Goal: Information Seeking & Learning: Learn about a topic

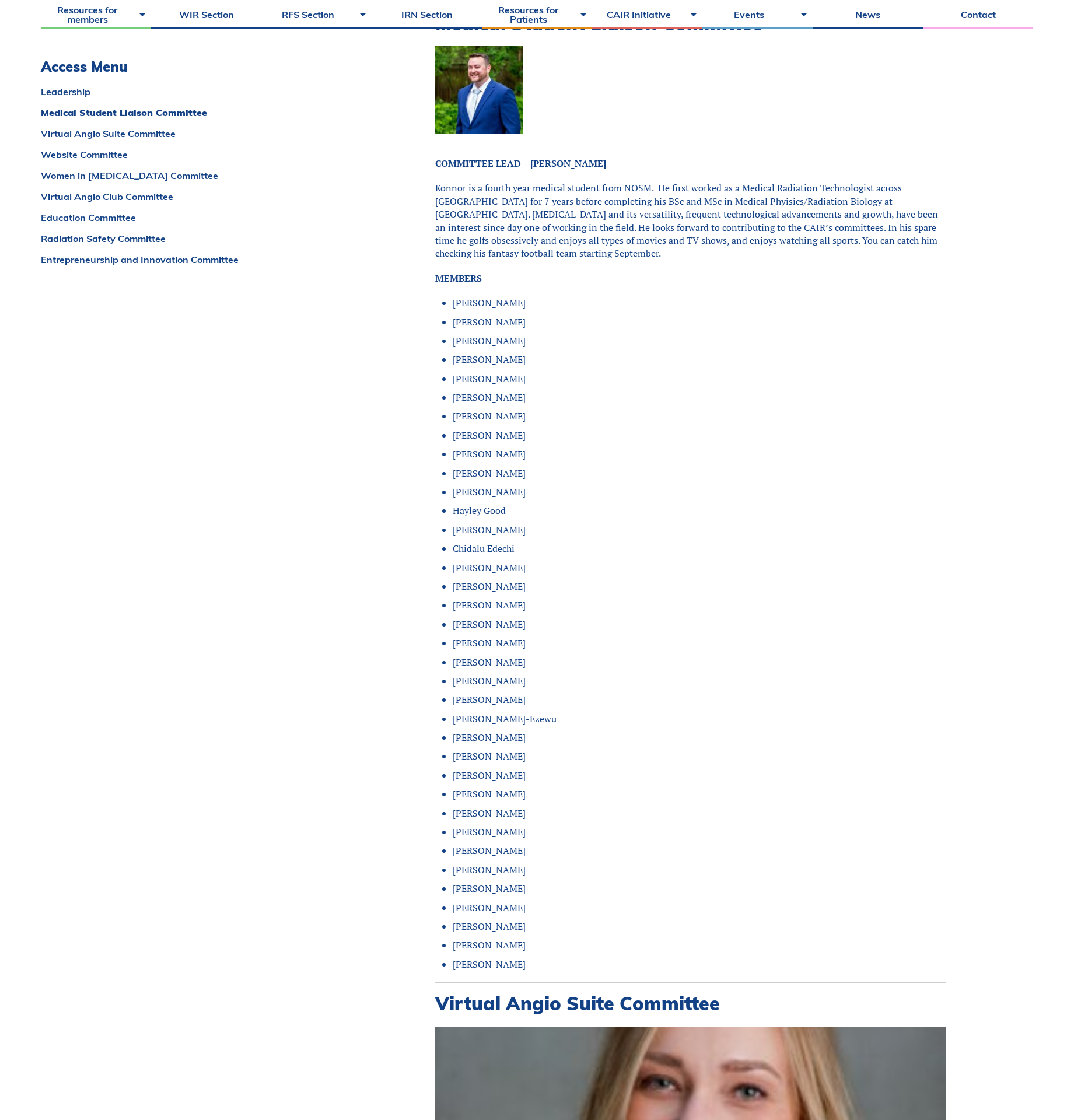
scroll to position [350, 0]
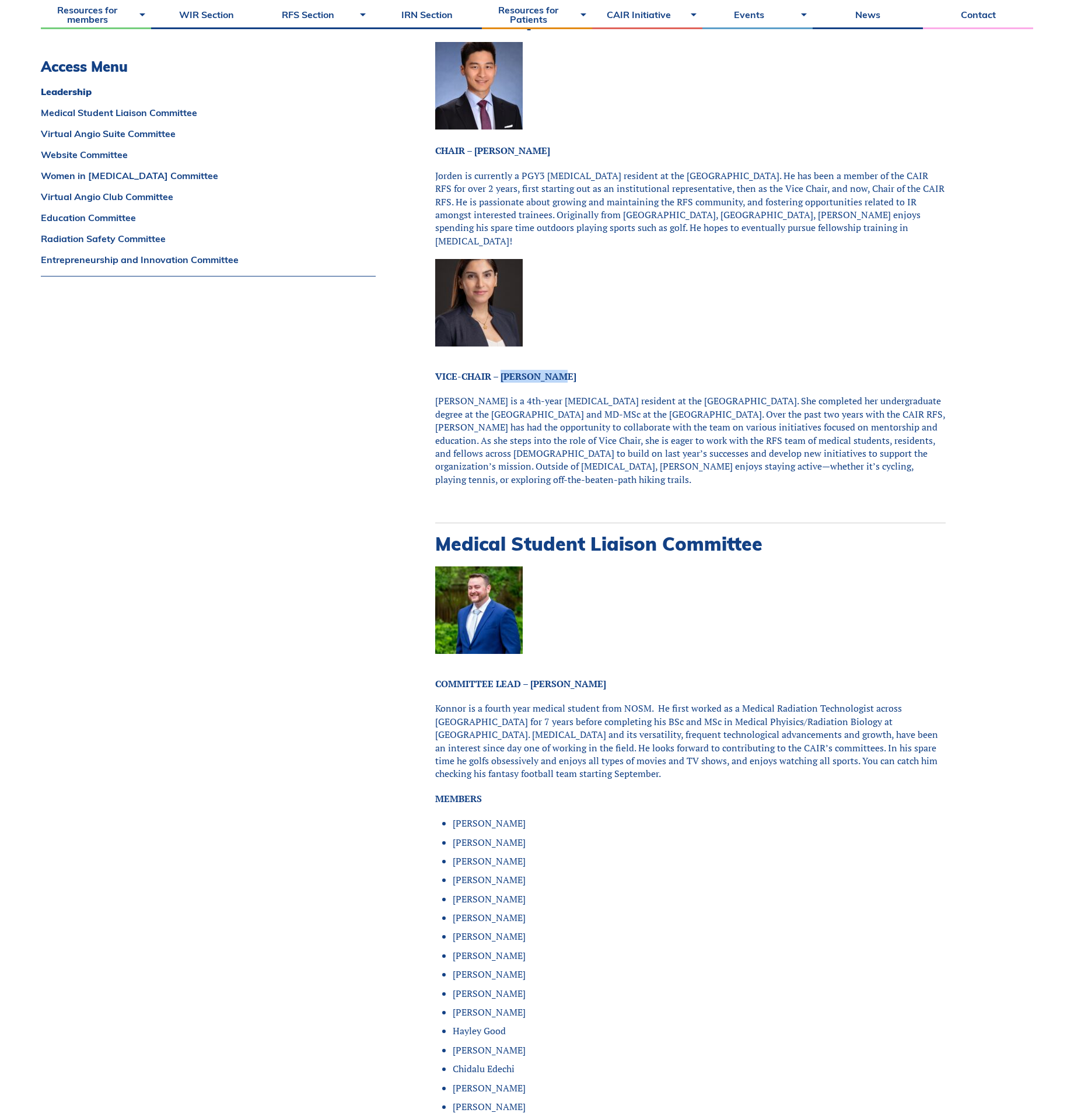
drag, startPoint x: 568, startPoint y: 361, endPoint x: 502, endPoint y: 364, distance: 66.1
click at [502, 370] on p "VICE-CHAIR – Aida Ahrari" at bounding box center [691, 376] width 510 height 13
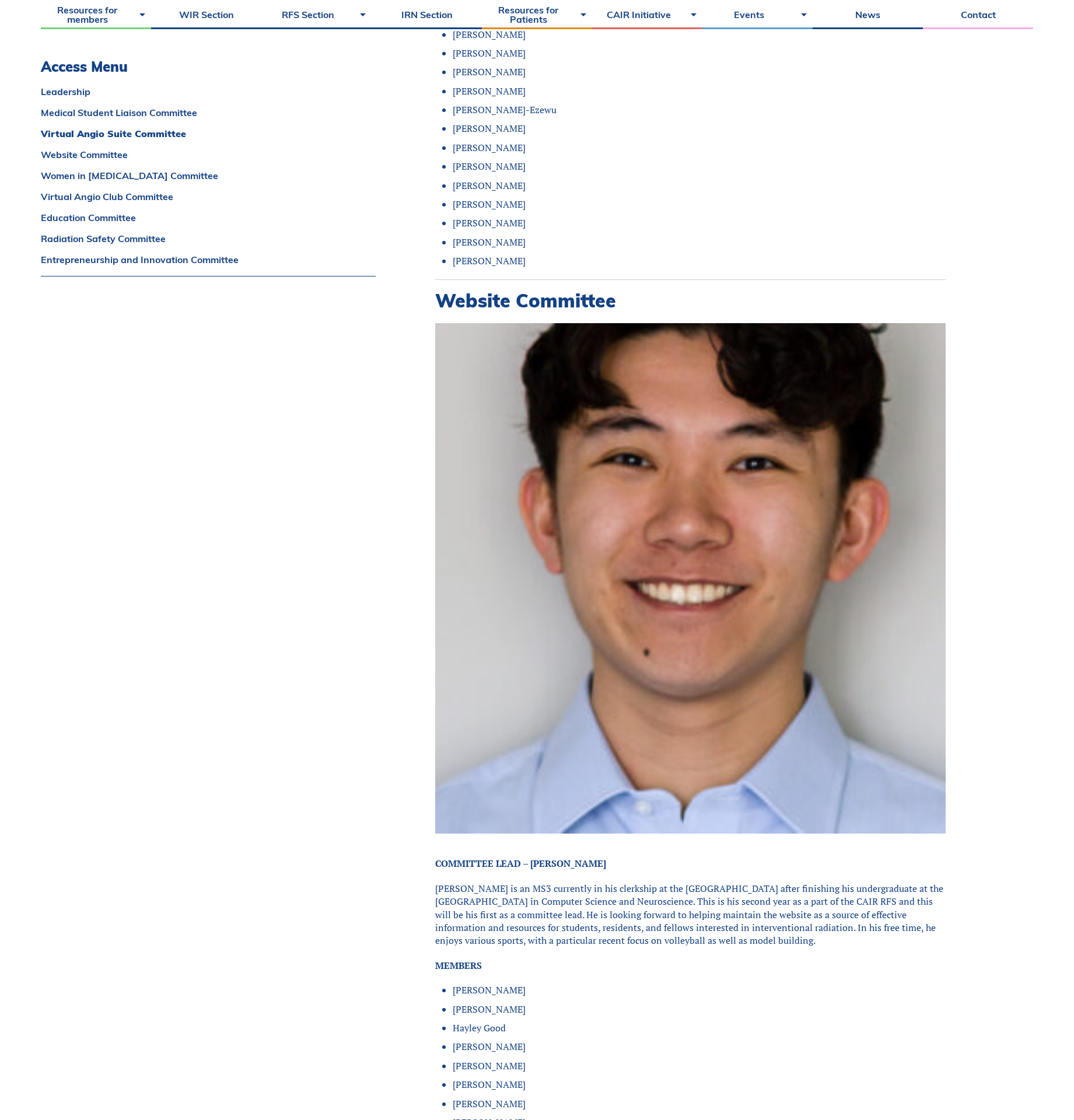
scroll to position [2274, 0]
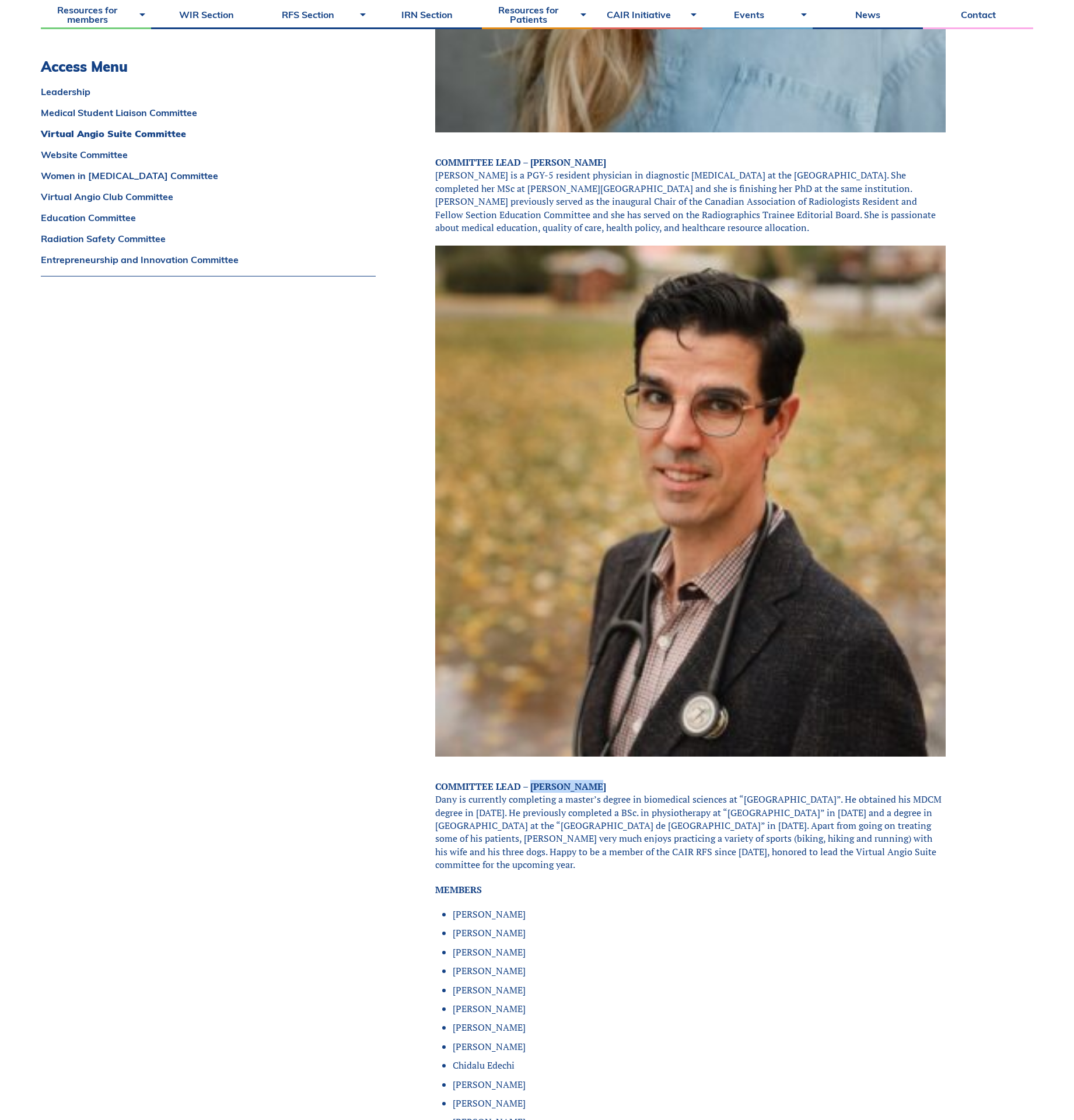
drag, startPoint x: 601, startPoint y: 754, endPoint x: 533, endPoint y: 765, distance: 68.9
click at [533, 780] on p "COMMITTEE LEAD – Dany Croteau Dany is currently completing a master’s degree in…" at bounding box center [691, 826] width 510 height 92
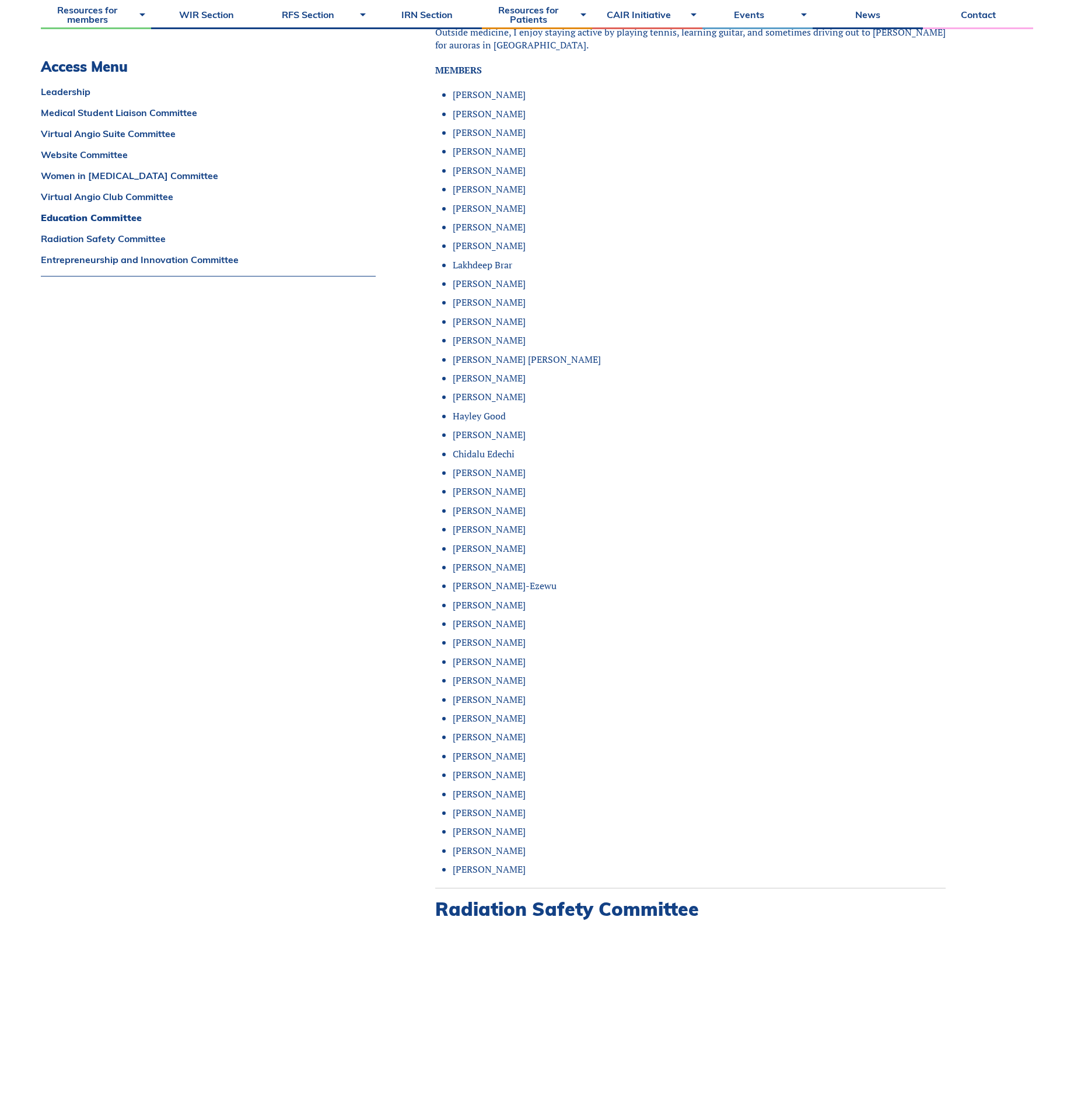
scroll to position [7523, 0]
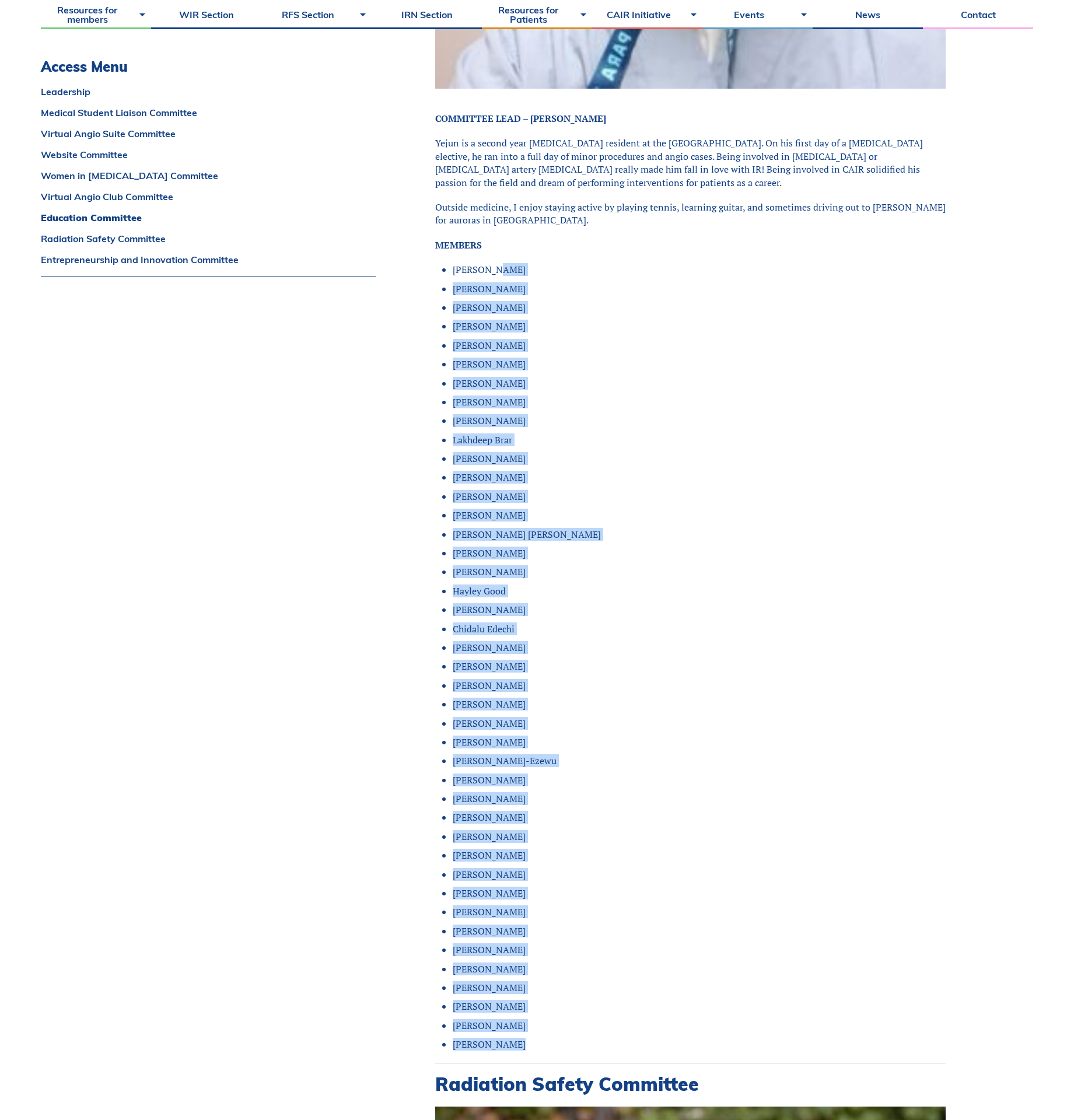
drag, startPoint x: 492, startPoint y: 229, endPoint x: 487, endPoint y: 1009, distance: 780.0
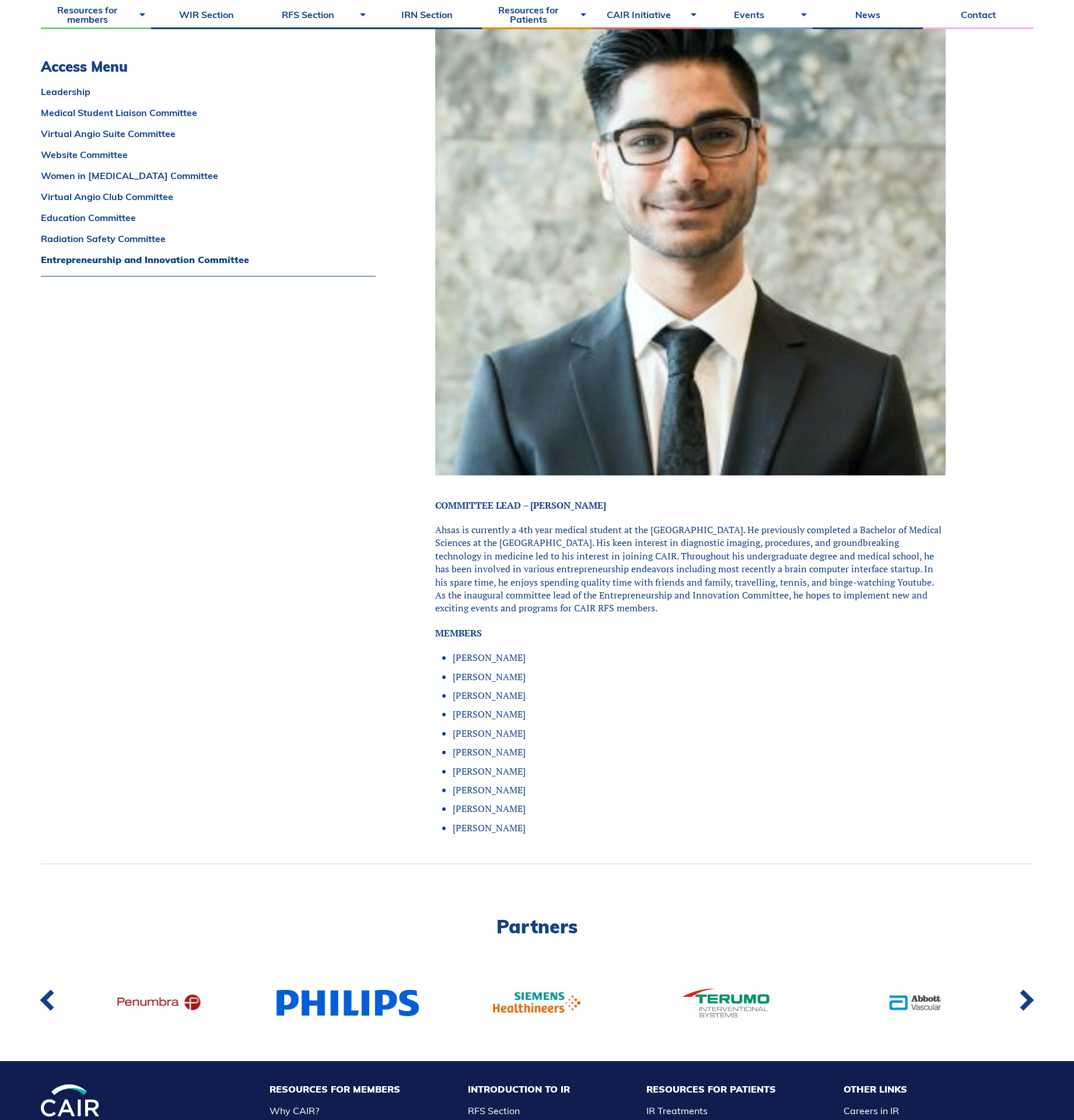
scroll to position [9798, 0]
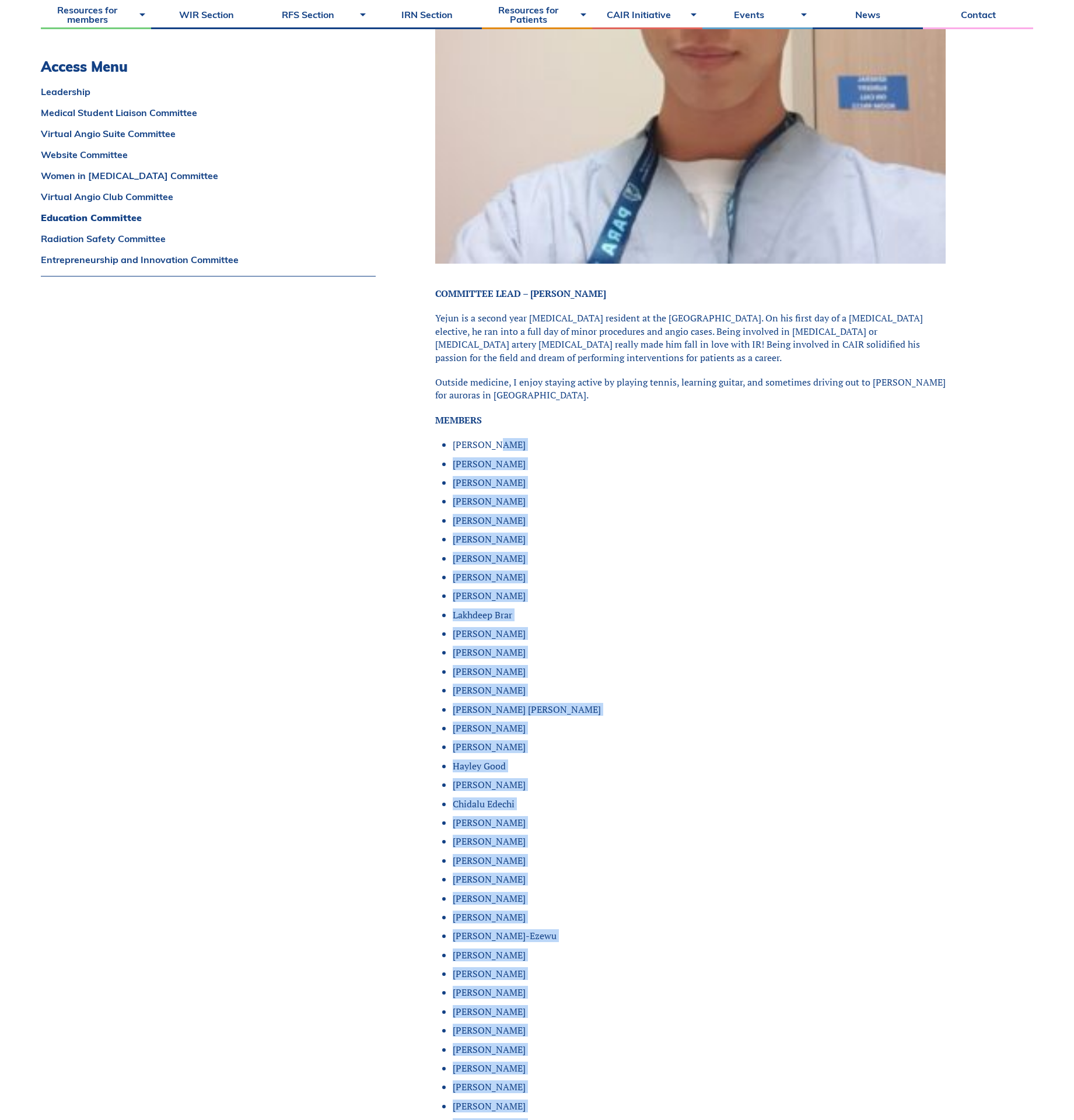
click at [579, 665] on li "Bryce Snow" at bounding box center [699, 671] width 493 height 13
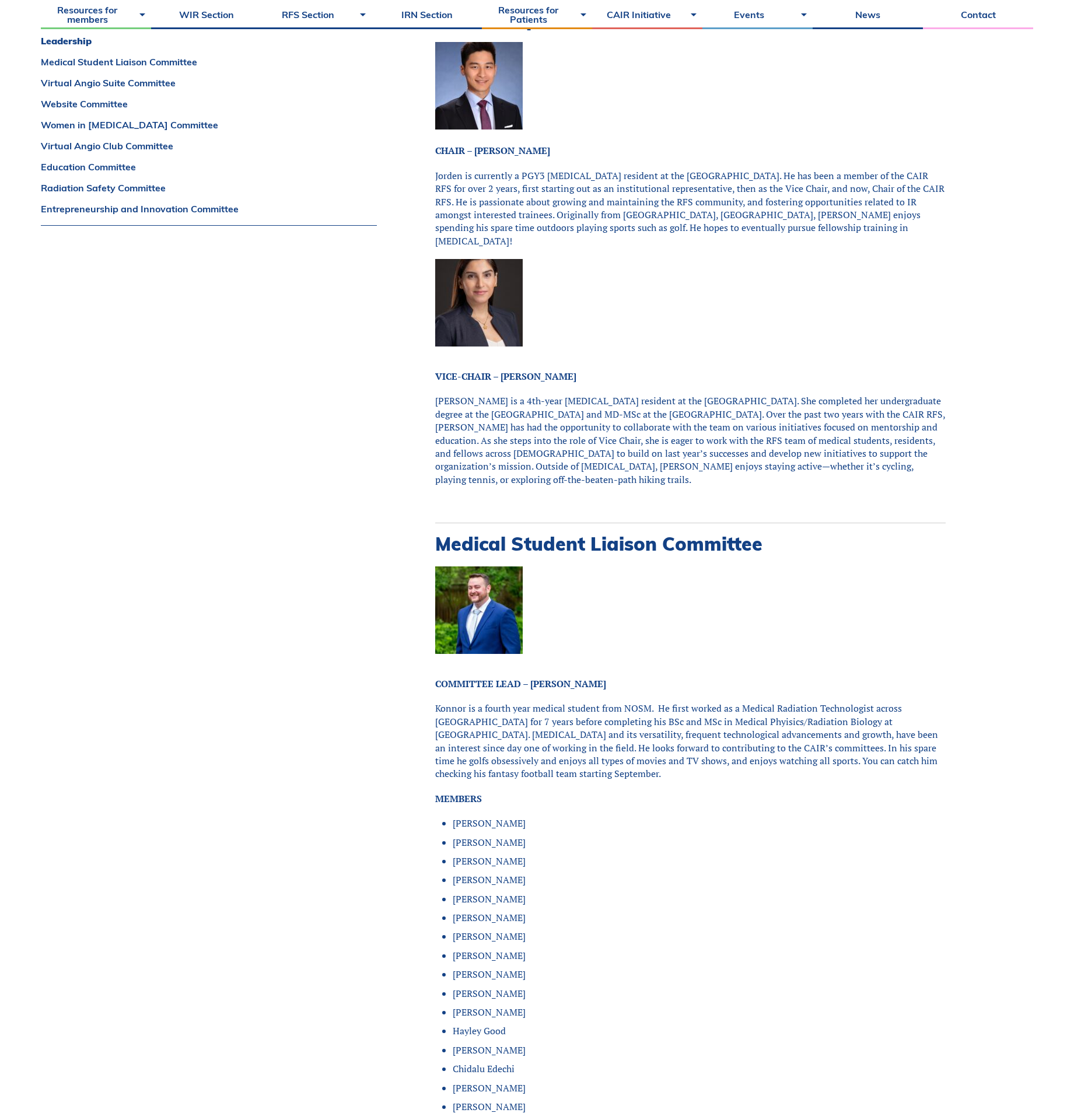
scroll to position [0, 0]
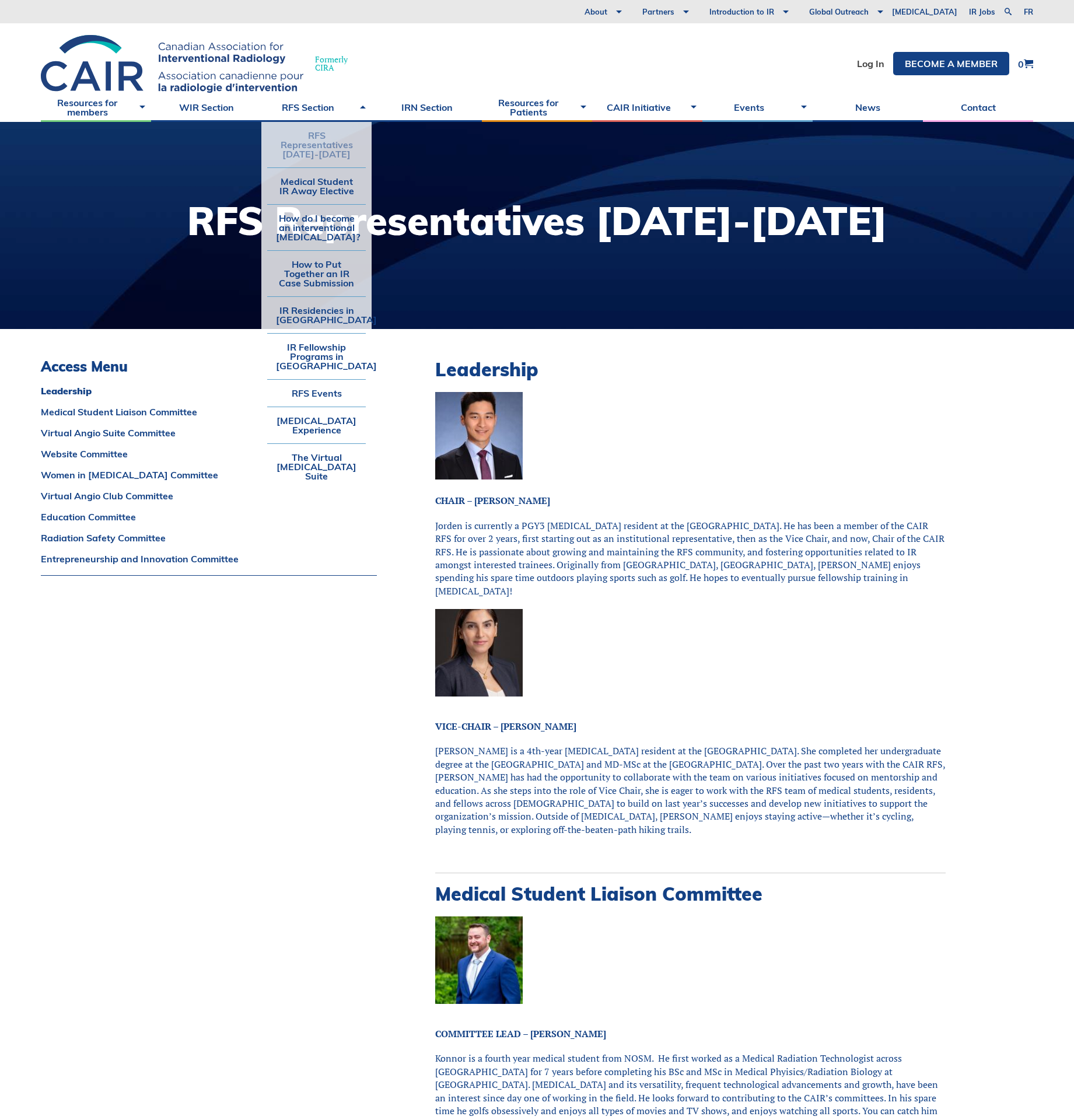
click at [315, 144] on li "RFS Representatives [DATE]-[DATE]" at bounding box center [316, 144] width 99 height 46
click at [315, 186] on link "Medical Student IR Away Elective" at bounding box center [316, 186] width 99 height 36
click at [307, 109] on link "RFS Section" at bounding box center [316, 107] width 110 height 29
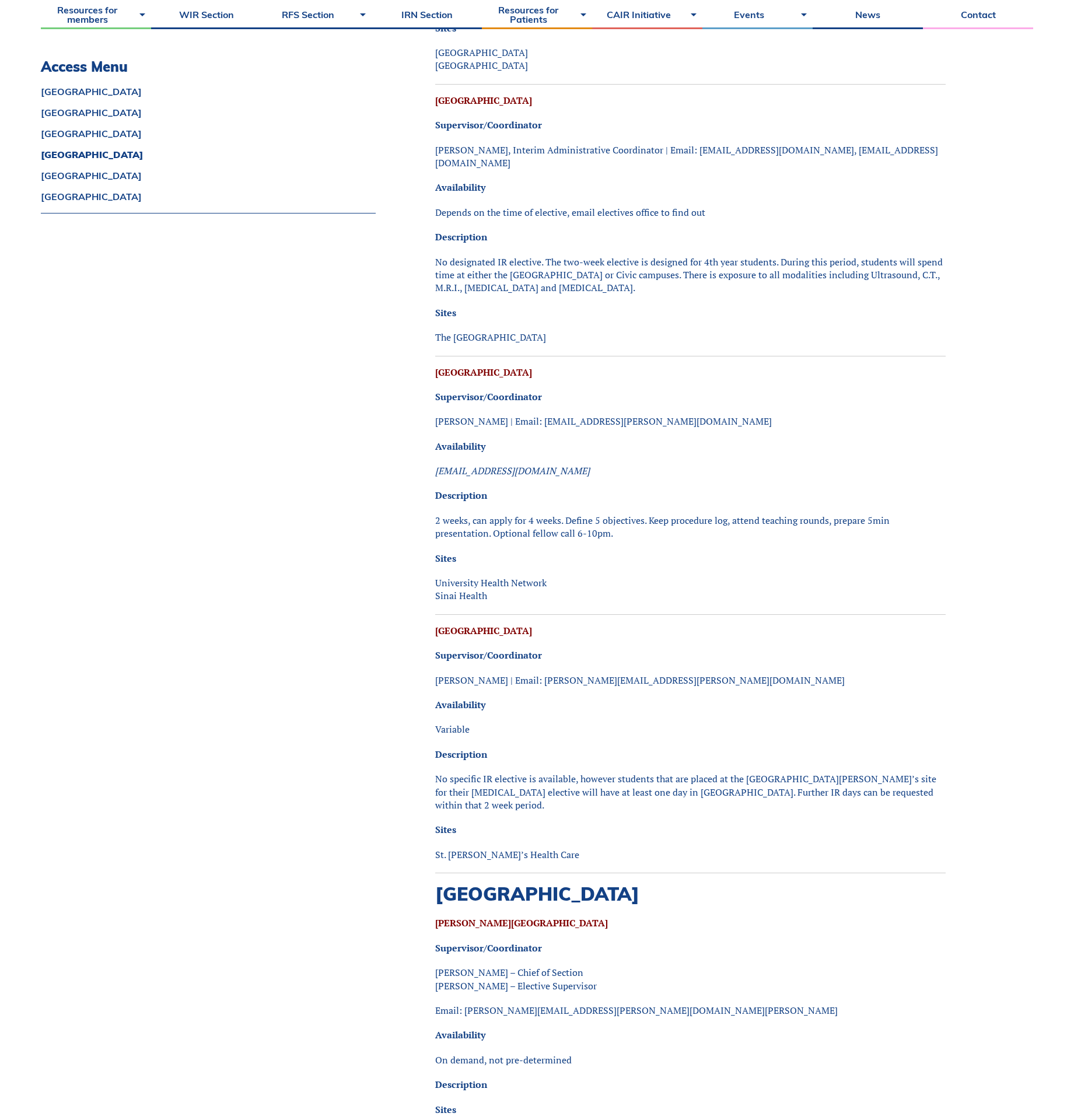
scroll to position [2100, 0]
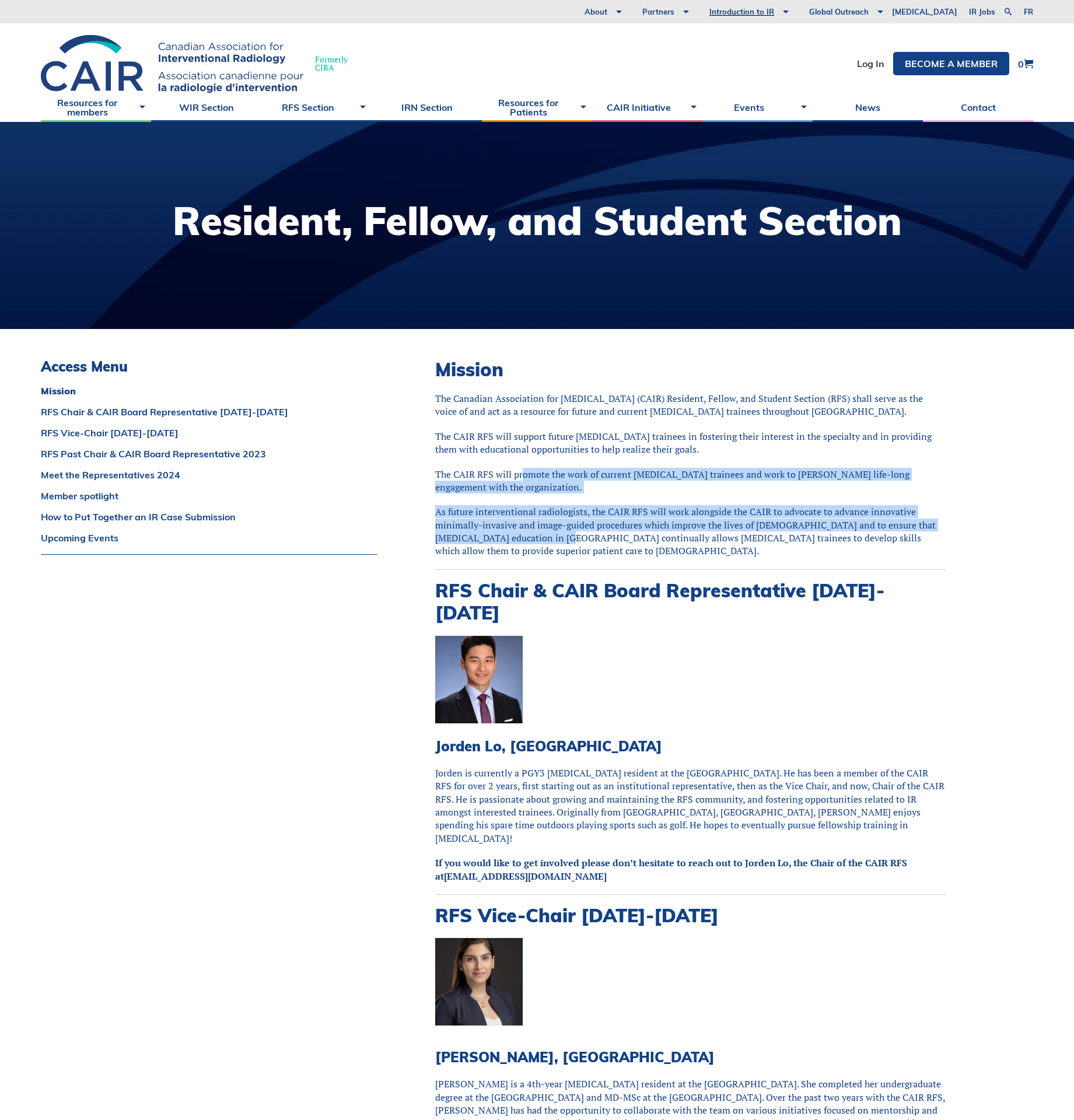
drag, startPoint x: 537, startPoint y: 540, endPoint x: 520, endPoint y: 457, distance: 84.7
click at [520, 457] on div "Mission The Canadian Association for [MEDICAL_DATA] (CAIR) Resident, Fellow, an…" at bounding box center [691, 1033] width 510 height 1350
drag, startPoint x: 618, startPoint y: 554, endPoint x: 475, endPoint y: 460, distance: 171.1
click at [475, 460] on div "Mission The Canadian Association for [MEDICAL_DATA] (CAIR) Resident, Fellow, an…" at bounding box center [691, 1033] width 510 height 1350
